Goal: Task Accomplishment & Management: Manage account settings

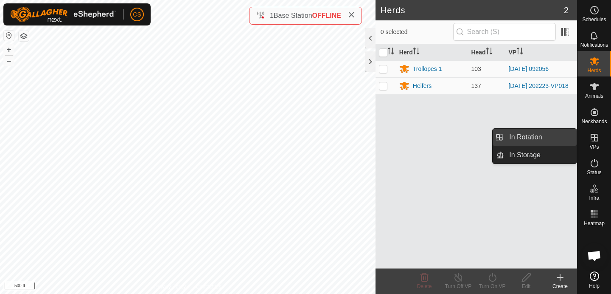
click at [554, 136] on link "In Rotation" at bounding box center [540, 137] width 73 height 17
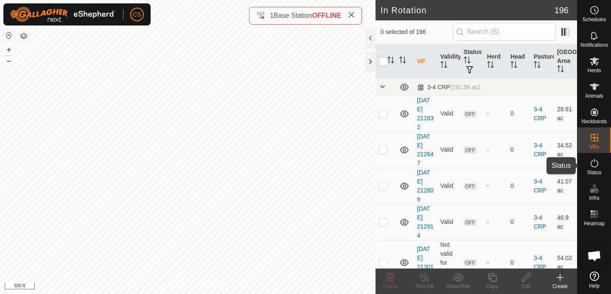
click at [593, 163] on icon at bounding box center [594, 163] width 10 height 10
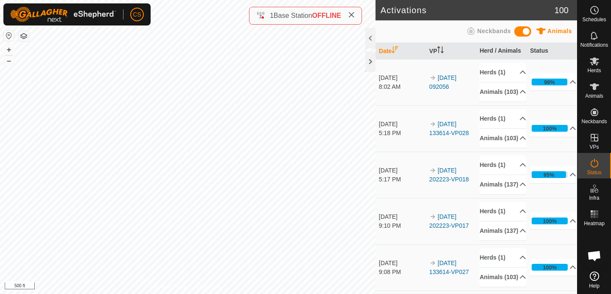
click at [593, 163] on icon at bounding box center [594, 163] width 10 height 10
click at [508, 73] on p-accordion-header "Herds (1)" at bounding box center [502, 72] width 46 height 19
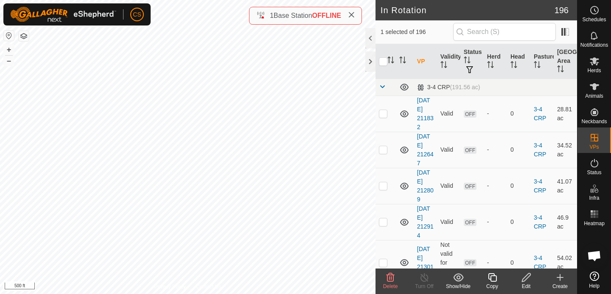
checkbox input "true"
checkbox input "false"
click at [491, 276] on icon at bounding box center [492, 277] width 8 height 8
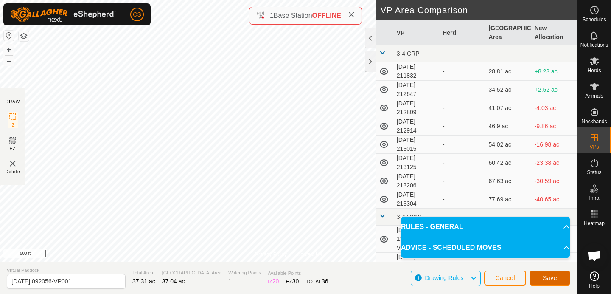
click at [545, 278] on span "Save" at bounding box center [549, 277] width 14 height 7
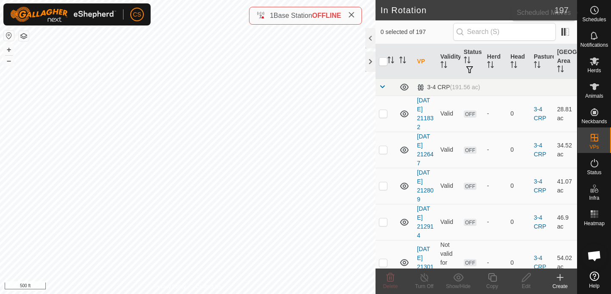
click at [592, 19] on span "Schedules" at bounding box center [594, 19] width 24 height 5
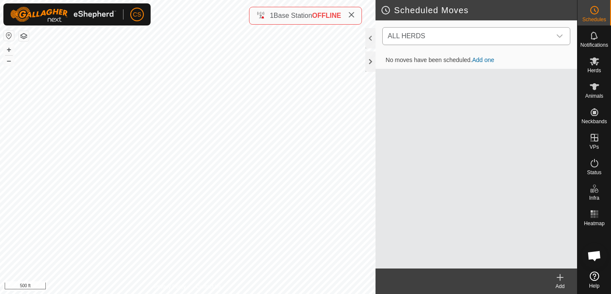
click at [447, 37] on span "ALL HERDS" at bounding box center [467, 36] width 167 height 17
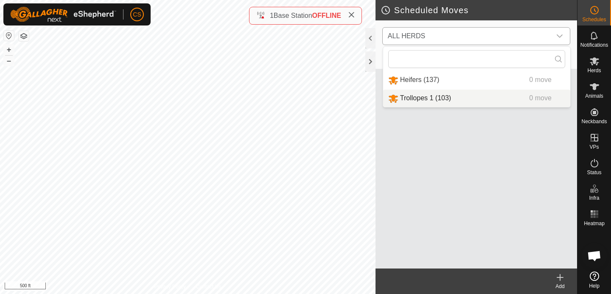
click at [416, 98] on li "Trollopes 1 (103) 0 move" at bounding box center [476, 97] width 187 height 17
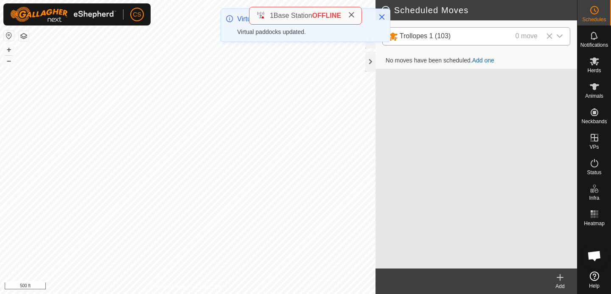
click at [490, 62] on link "Add one" at bounding box center [483, 60] width 22 height 7
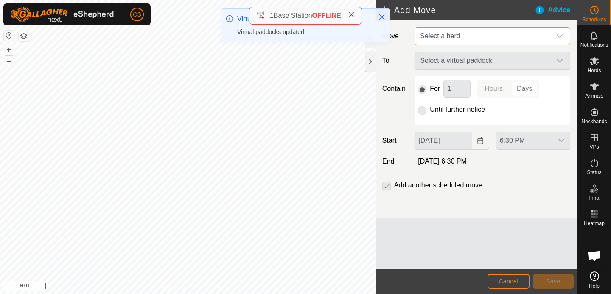
click at [457, 34] on span "Select a herd" at bounding box center [440, 35] width 40 height 7
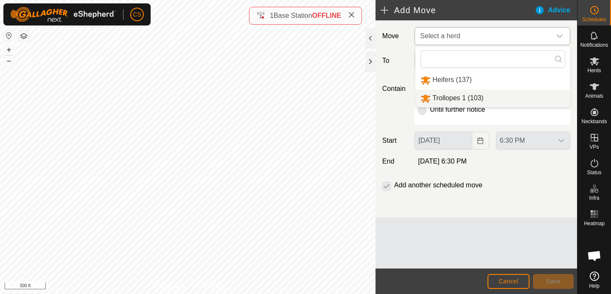
click at [442, 95] on li "Trollopes 1 (103)" at bounding box center [492, 97] width 155 height 17
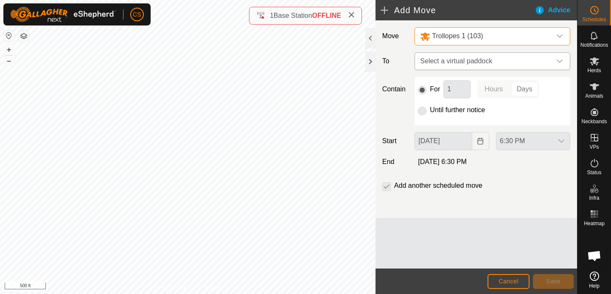
click at [484, 56] on span "Select a virtual paddock" at bounding box center [484, 61] width 134 height 17
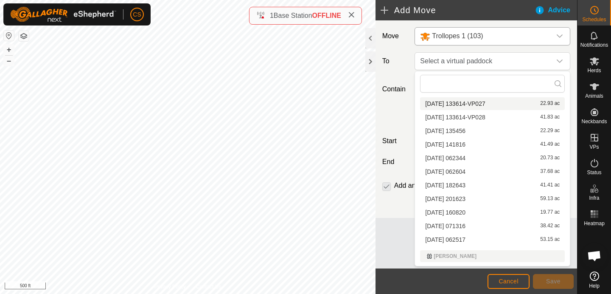
scroll to position [706, 0]
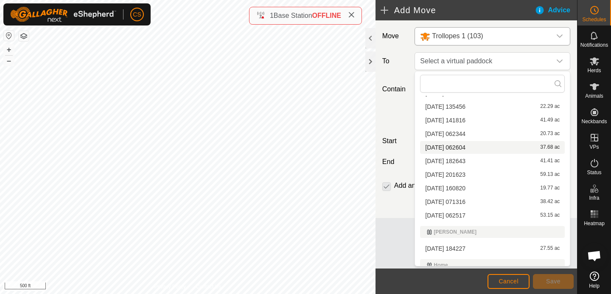
click at [456, 148] on li "[DATE] 062604 37.68 ac" at bounding box center [492, 147] width 145 height 13
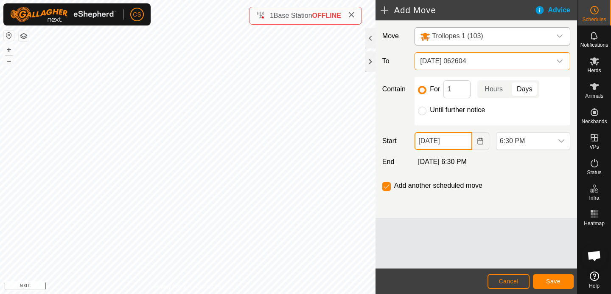
click at [453, 141] on input "[DATE]" at bounding box center [442, 141] width 57 height 18
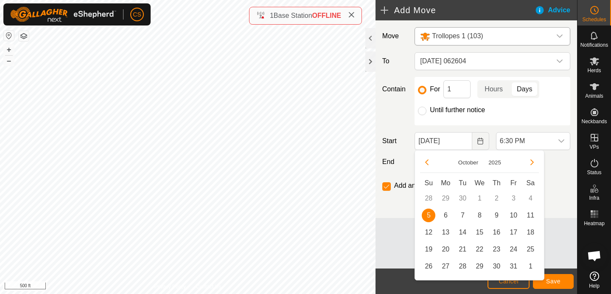
click at [445, 213] on span "6" at bounding box center [446, 215] width 14 height 14
type input "[DATE]"
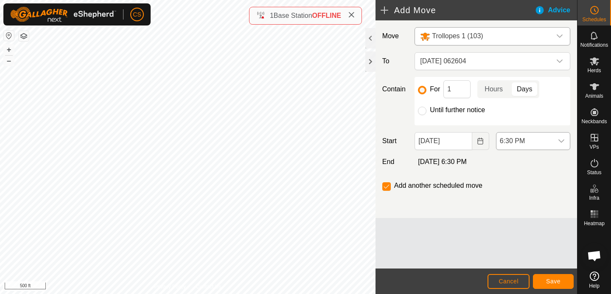
click at [525, 140] on span "6:30 PM" at bounding box center [524, 140] width 56 height 17
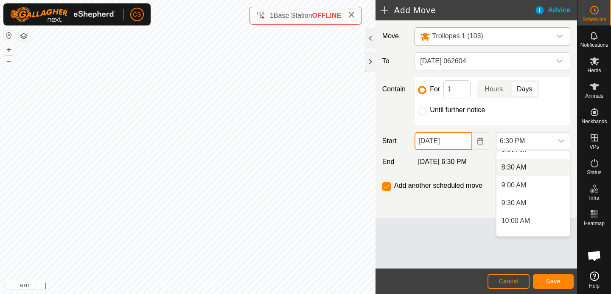
scroll to position [274, 0]
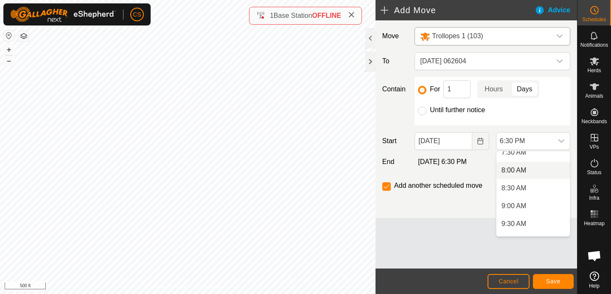
click at [514, 171] on li "8:00 AM" at bounding box center [532, 170] width 73 height 17
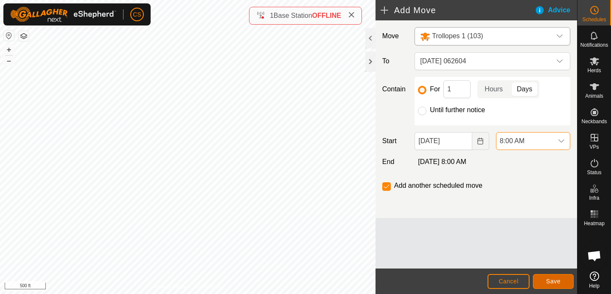
click at [558, 282] on span "Save" at bounding box center [553, 280] width 14 height 7
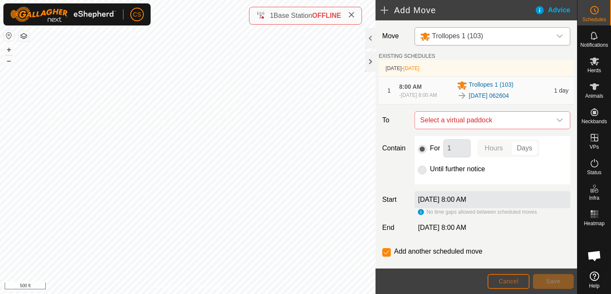
click at [508, 278] on span "Cancel" at bounding box center [508, 280] width 20 height 7
